Goal: Find specific page/section: Find specific page/section

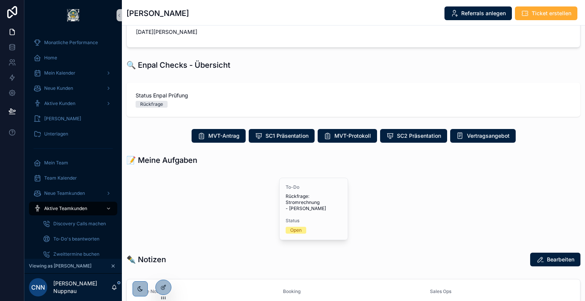
scroll to position [149, 0]
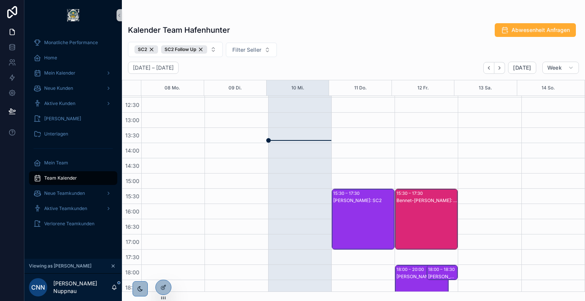
scroll to position [198, 0]
